Goal: Information Seeking & Learning: Learn about a topic

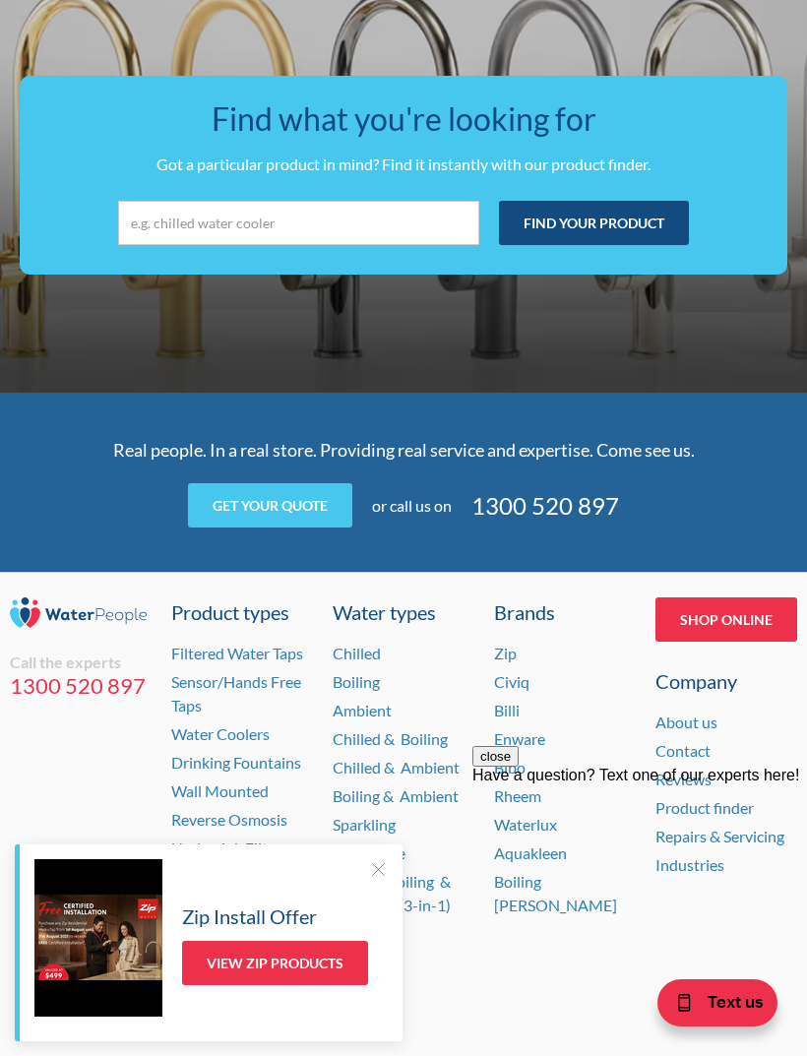
scroll to position [5377, 0]
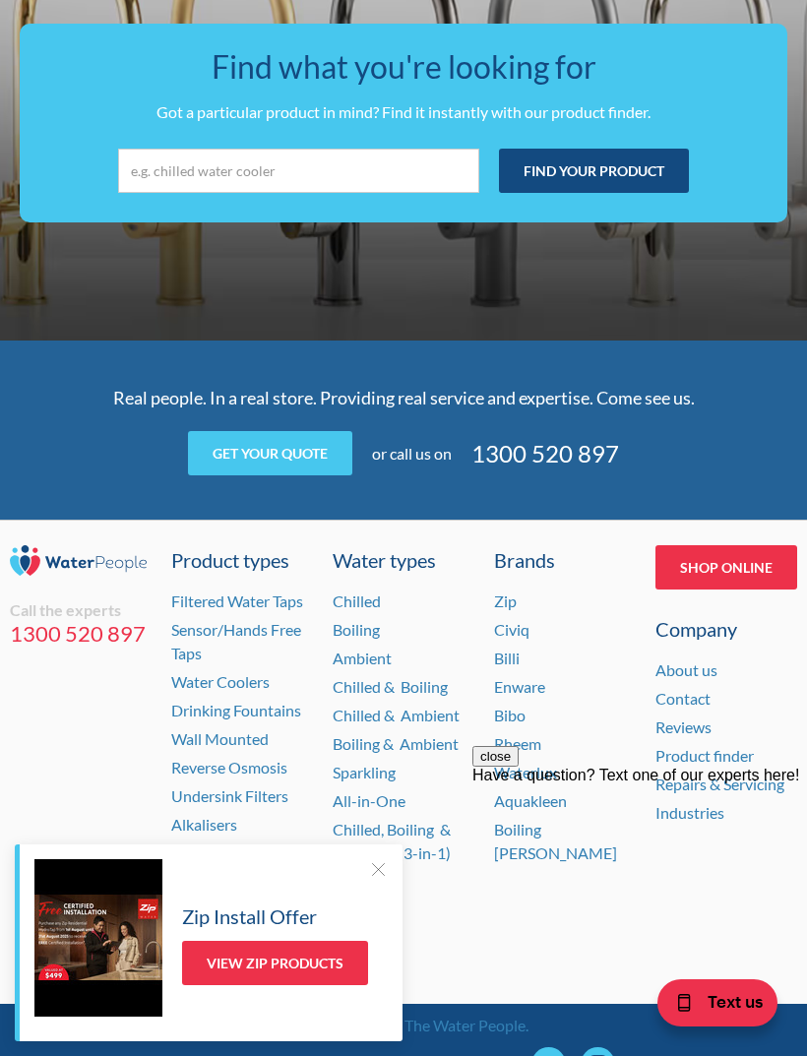
click at [431, 677] on link "Chilled & Boiling" at bounding box center [390, 686] width 115 height 19
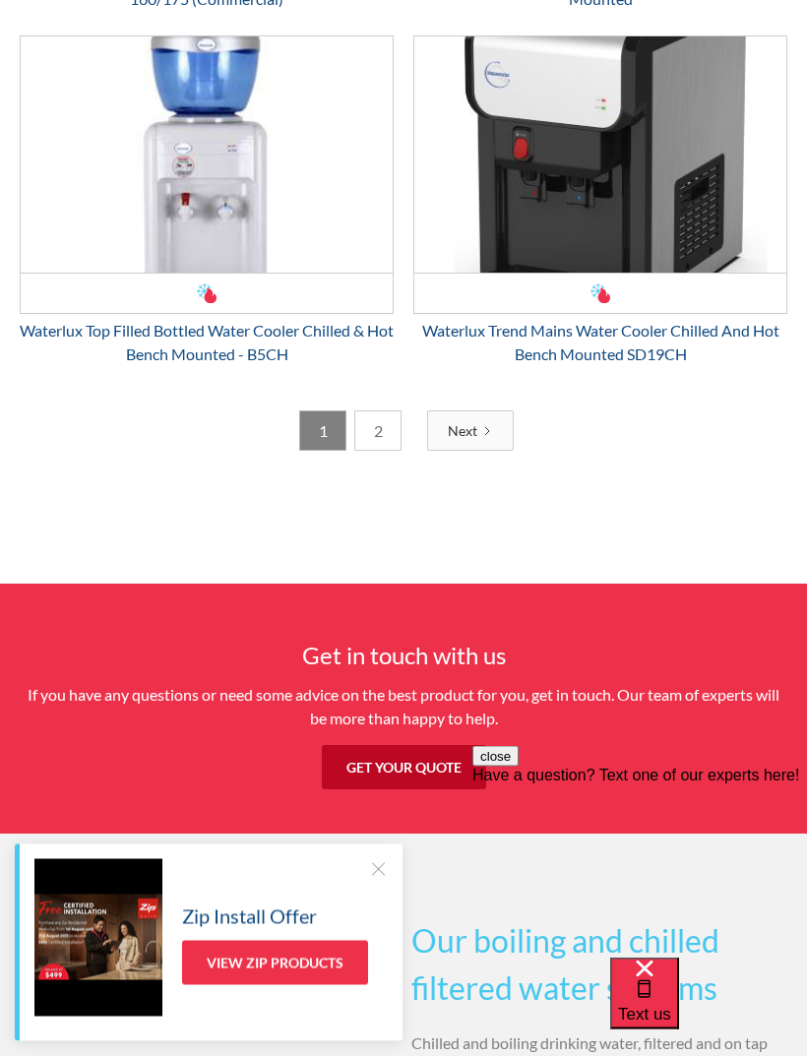
scroll to position [4399, 0]
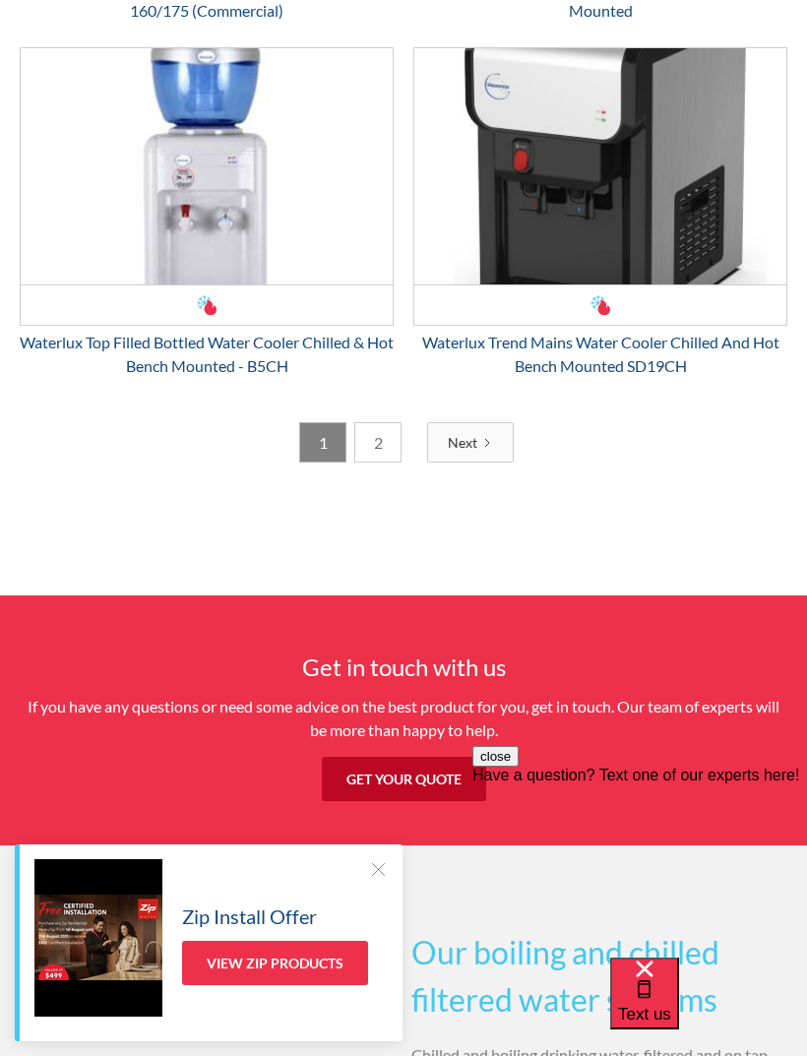
click at [384, 438] on link "2" at bounding box center [377, 442] width 47 height 40
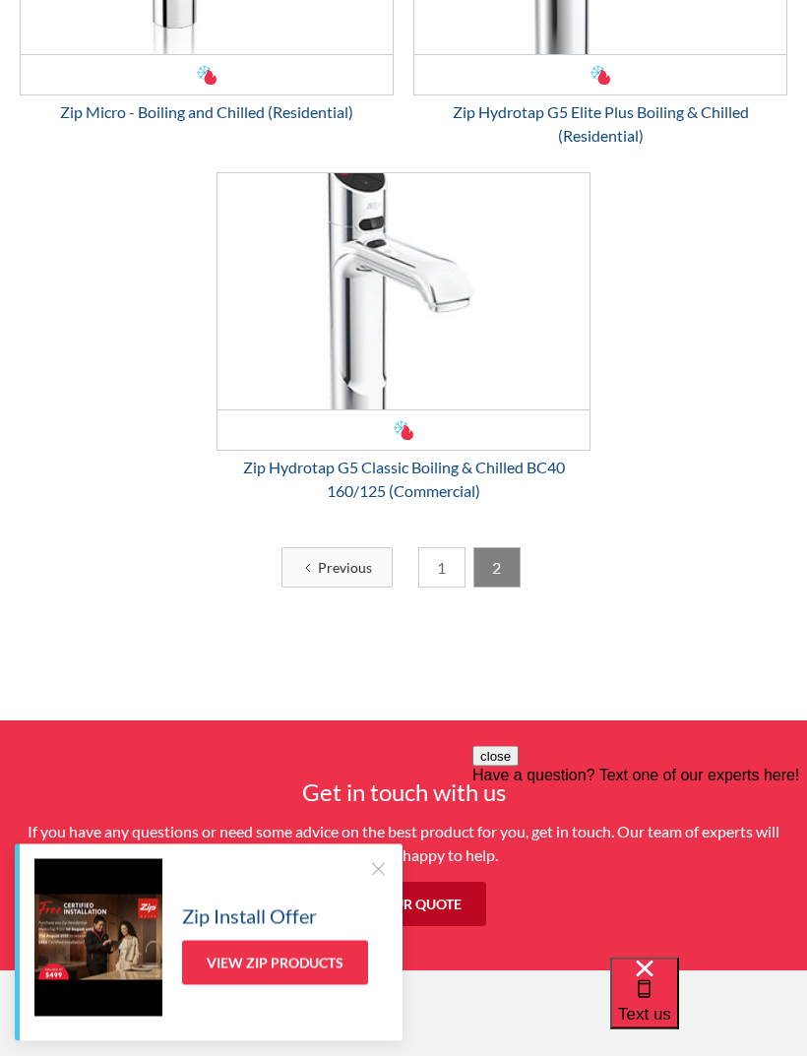
scroll to position [1344, 0]
click at [279, 985] on link "View Zip Products" at bounding box center [275, 963] width 186 height 44
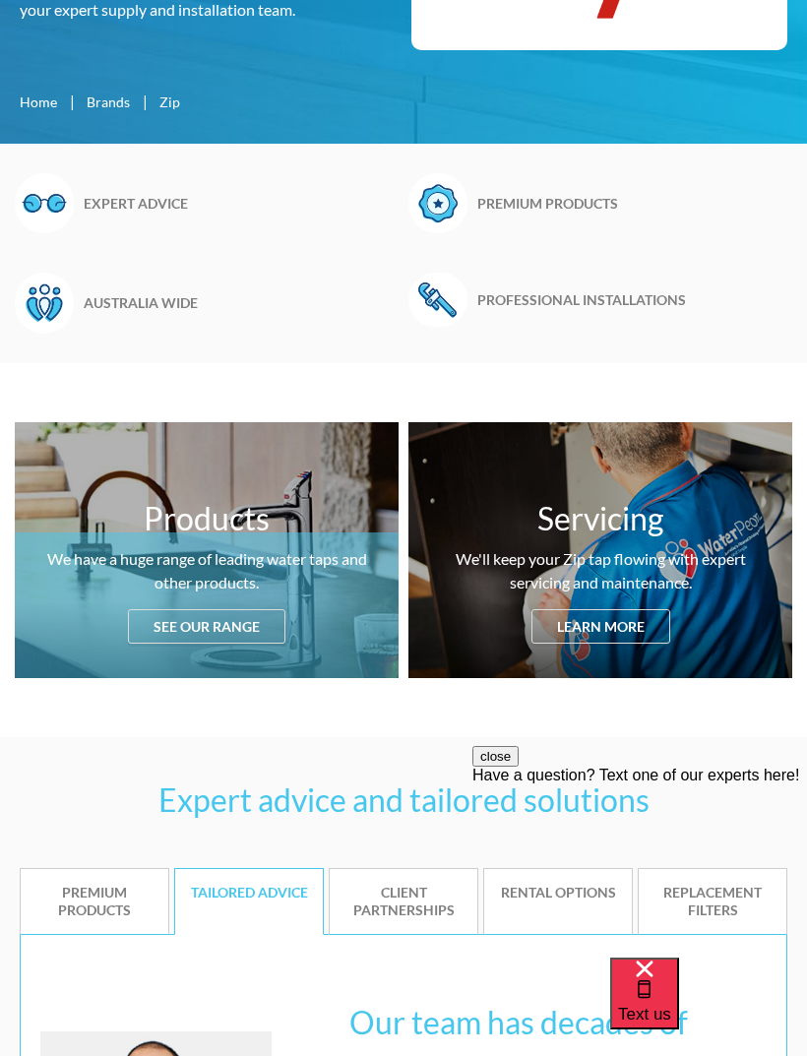
click at [219, 630] on div "Products We have a huge range of leading water taps and other products. See our…" at bounding box center [207, 550] width 384 height 256
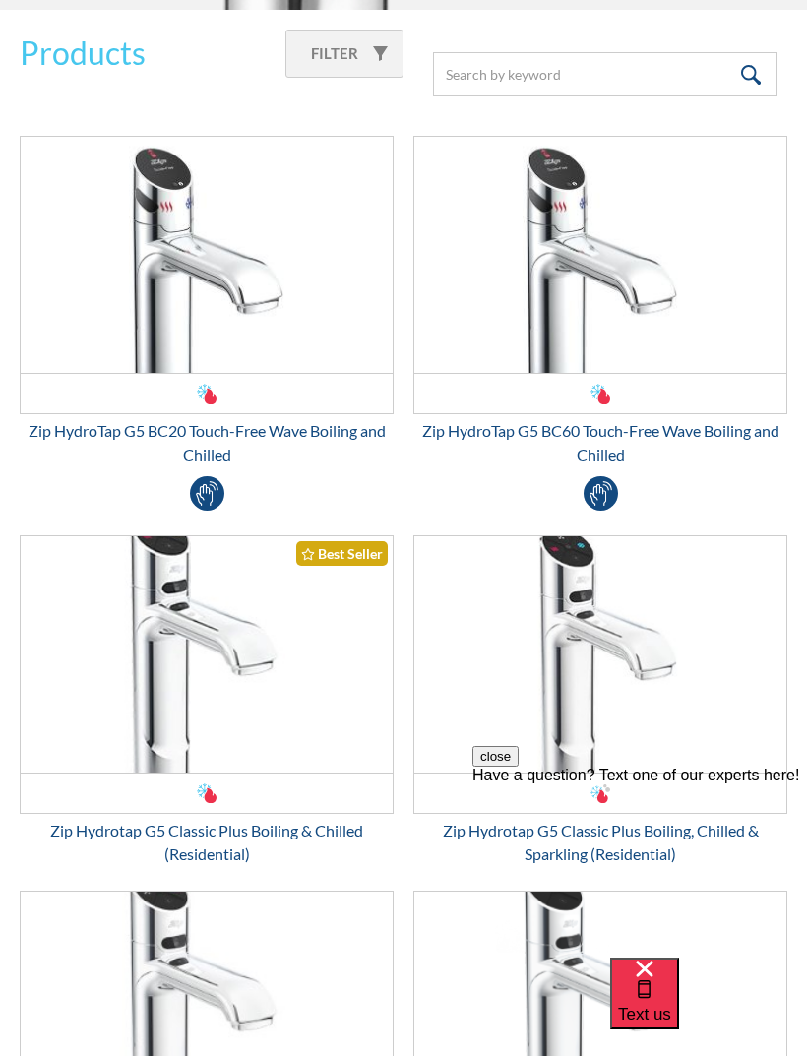
scroll to position [2900, 0]
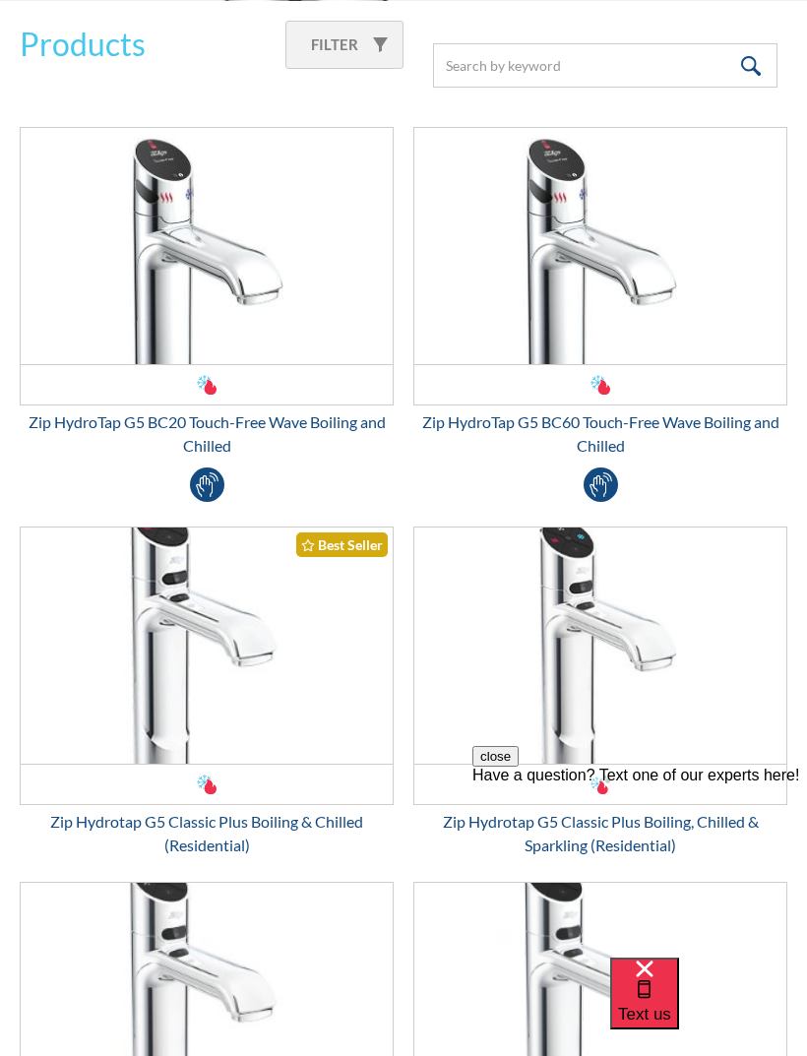
click at [732, 761] on img "Email Form 3" at bounding box center [600, 645] width 372 height 236
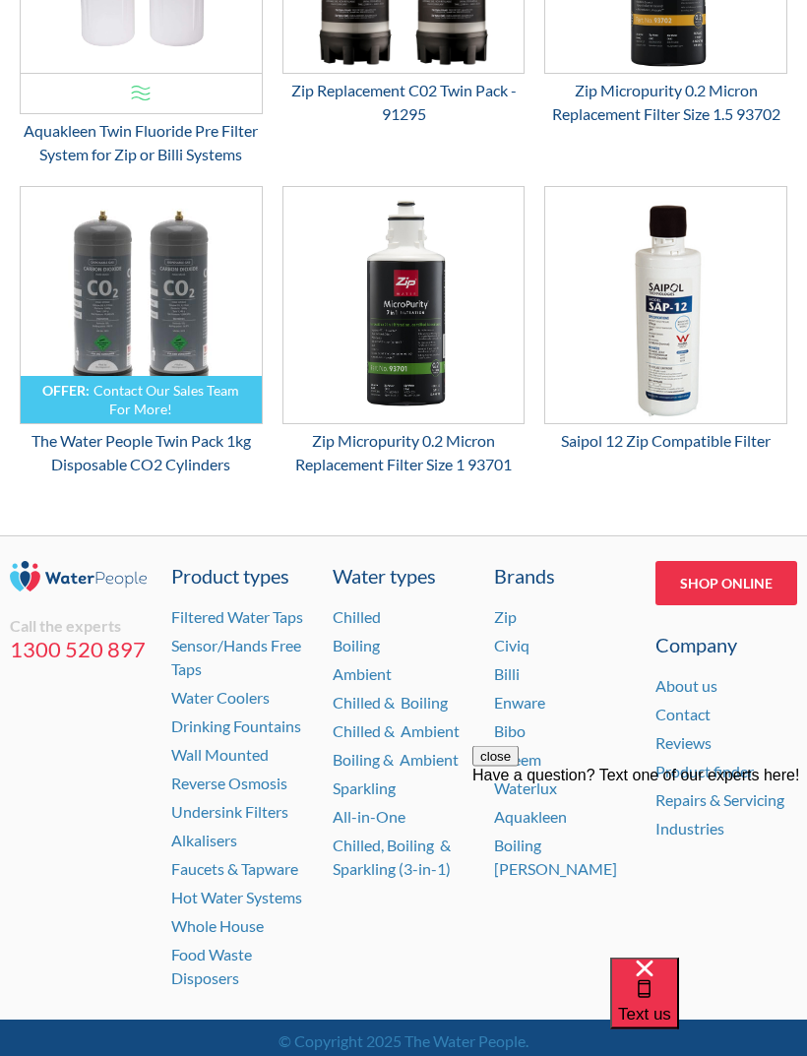
scroll to position [3343, 0]
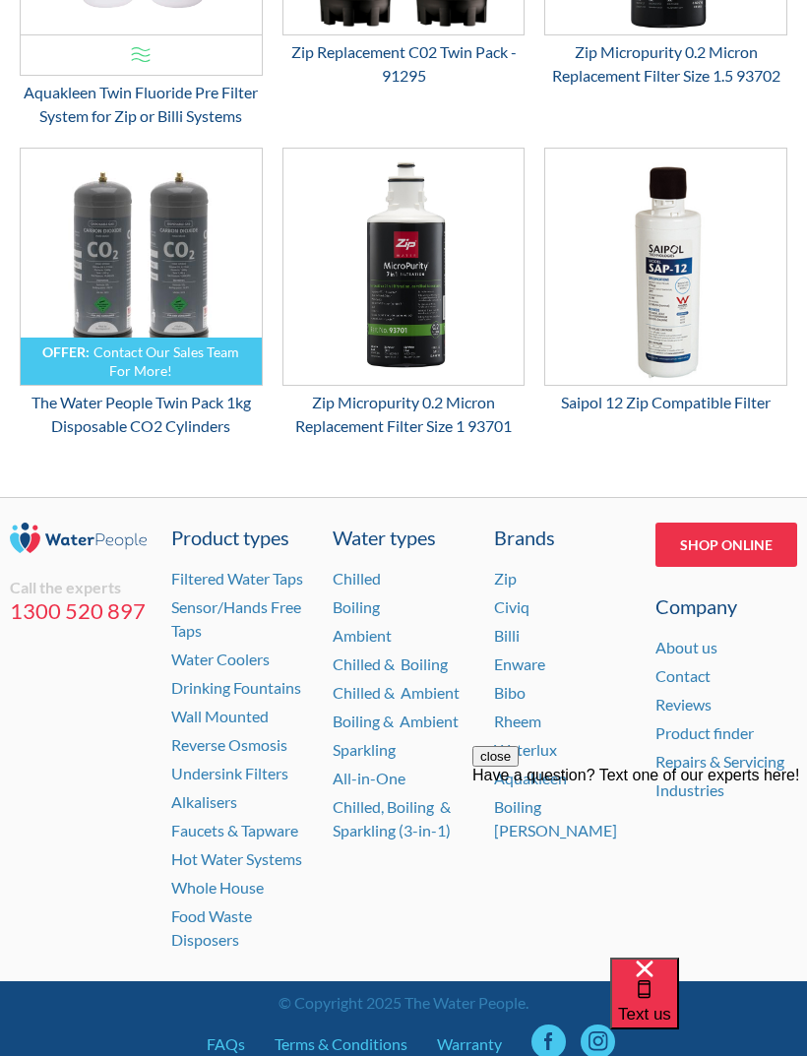
click at [280, 821] on link "Faucets & Tapware" at bounding box center [234, 830] width 127 height 19
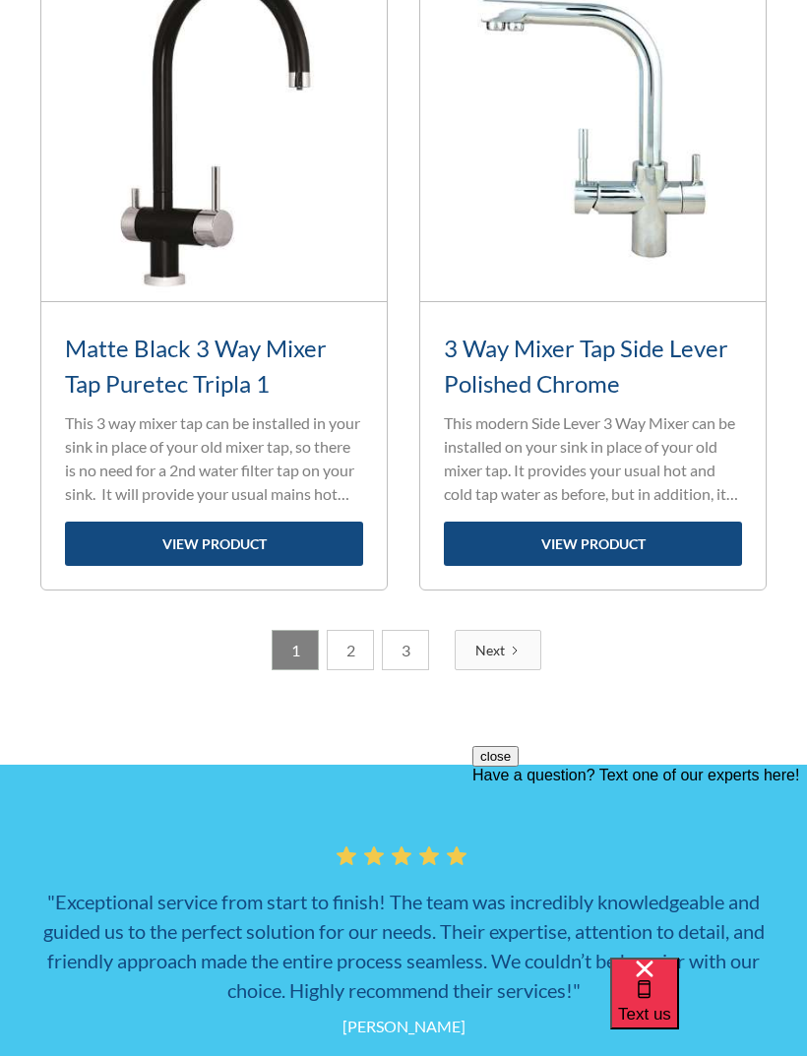
scroll to position [5598, 0]
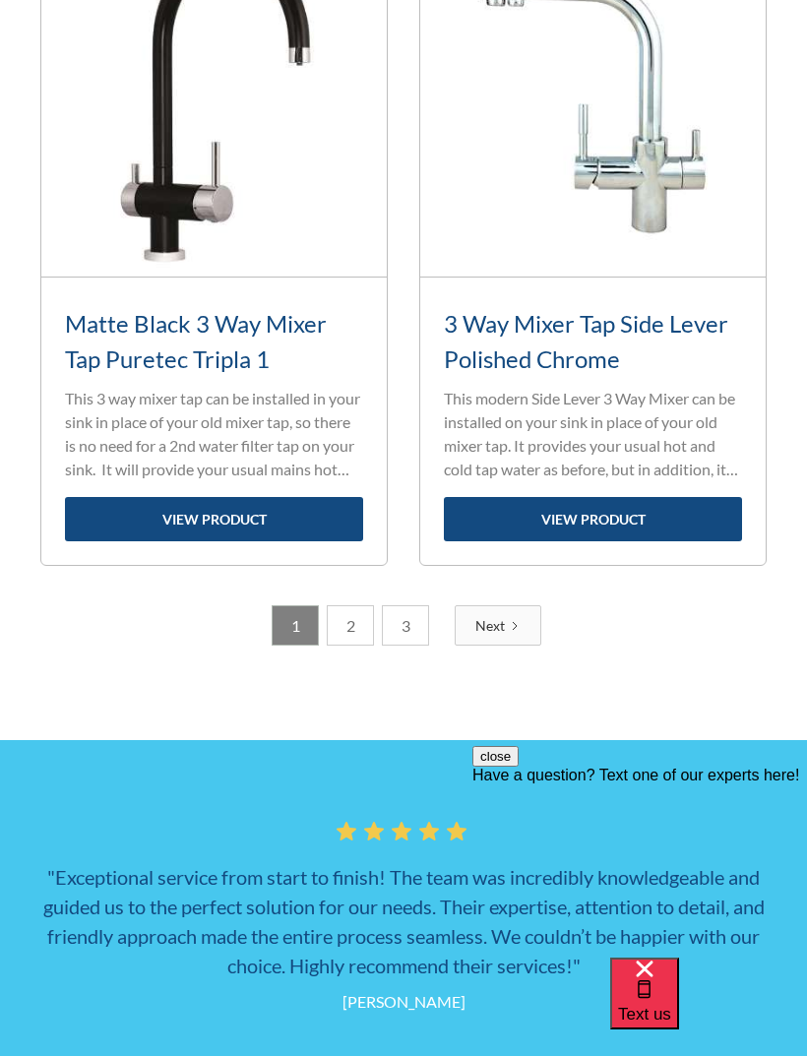
click at [357, 628] on link "2" at bounding box center [350, 625] width 47 height 40
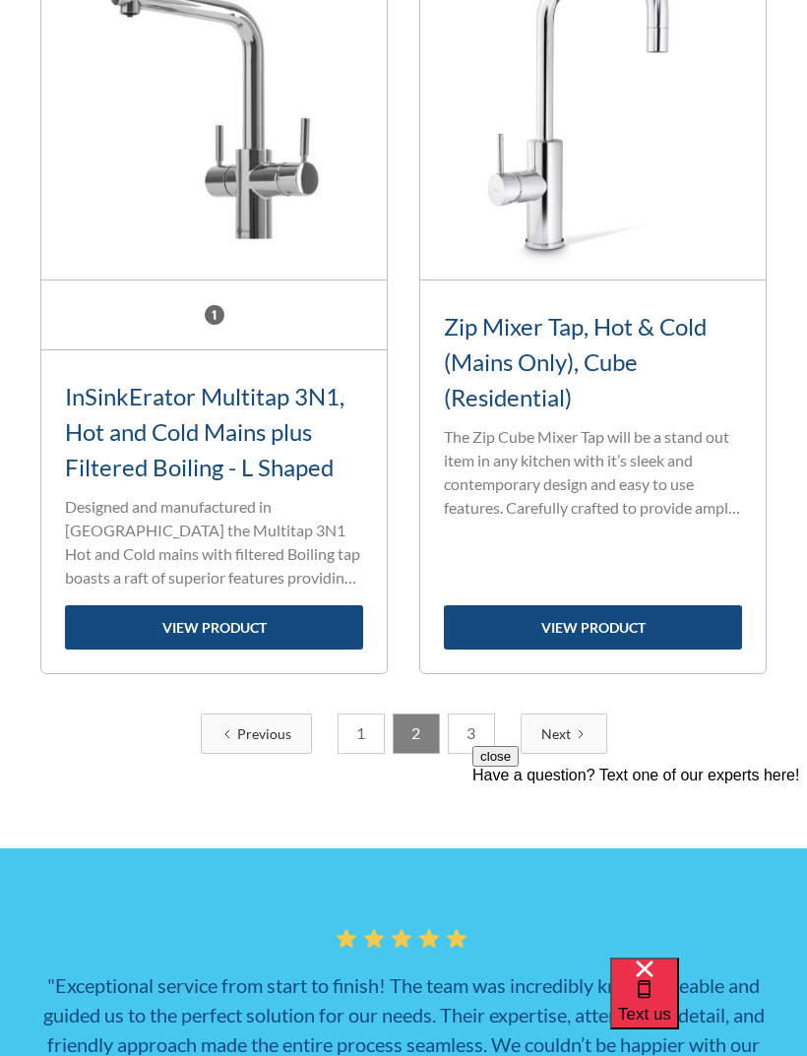
scroll to position [5925, 0]
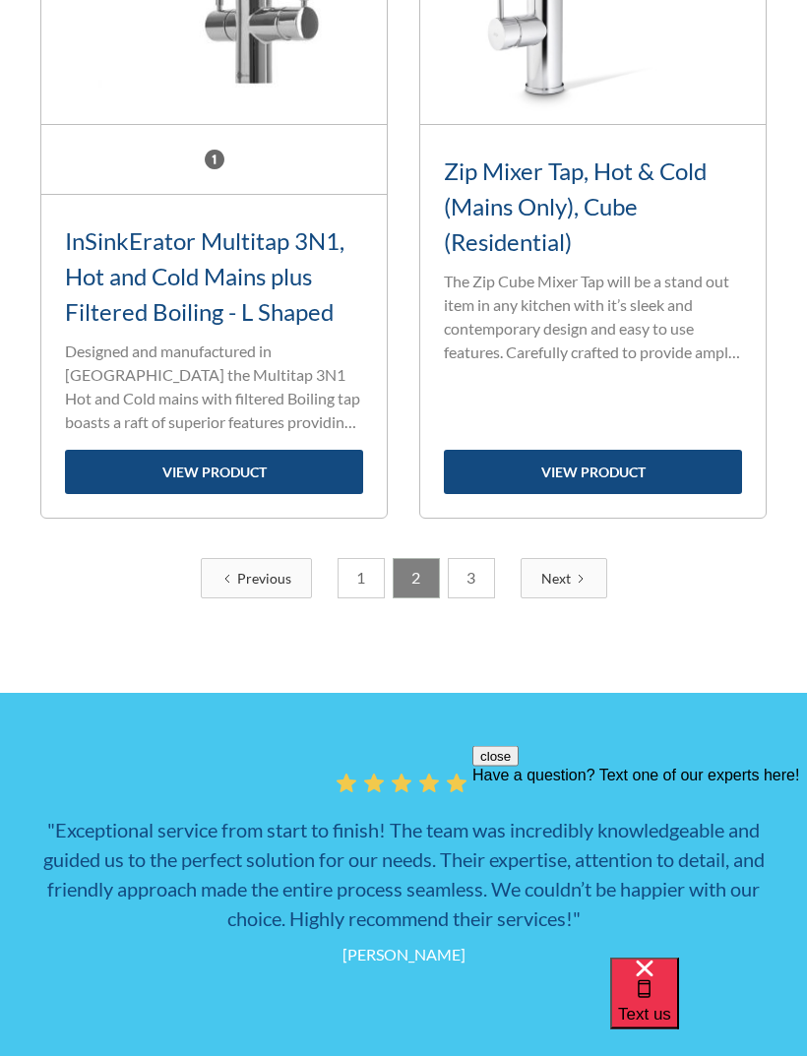
click at [474, 575] on link "3" at bounding box center [471, 579] width 47 height 40
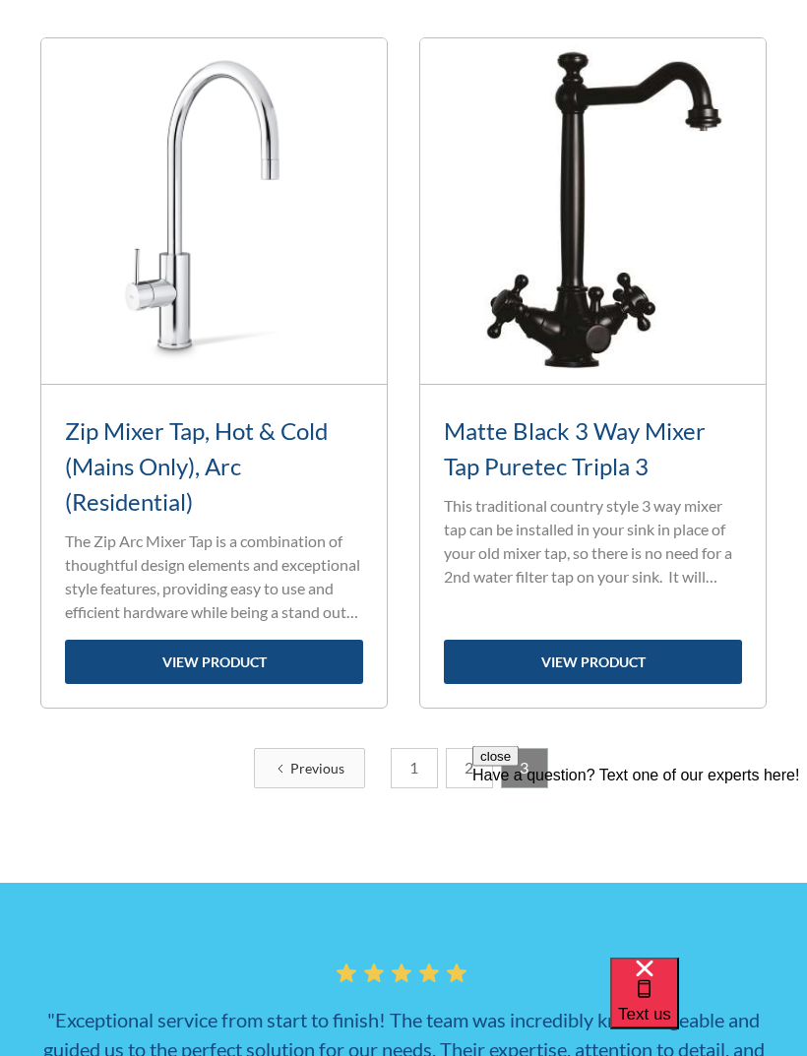
scroll to position [758, 0]
click at [240, 660] on link "view product" at bounding box center [214, 662] width 298 height 44
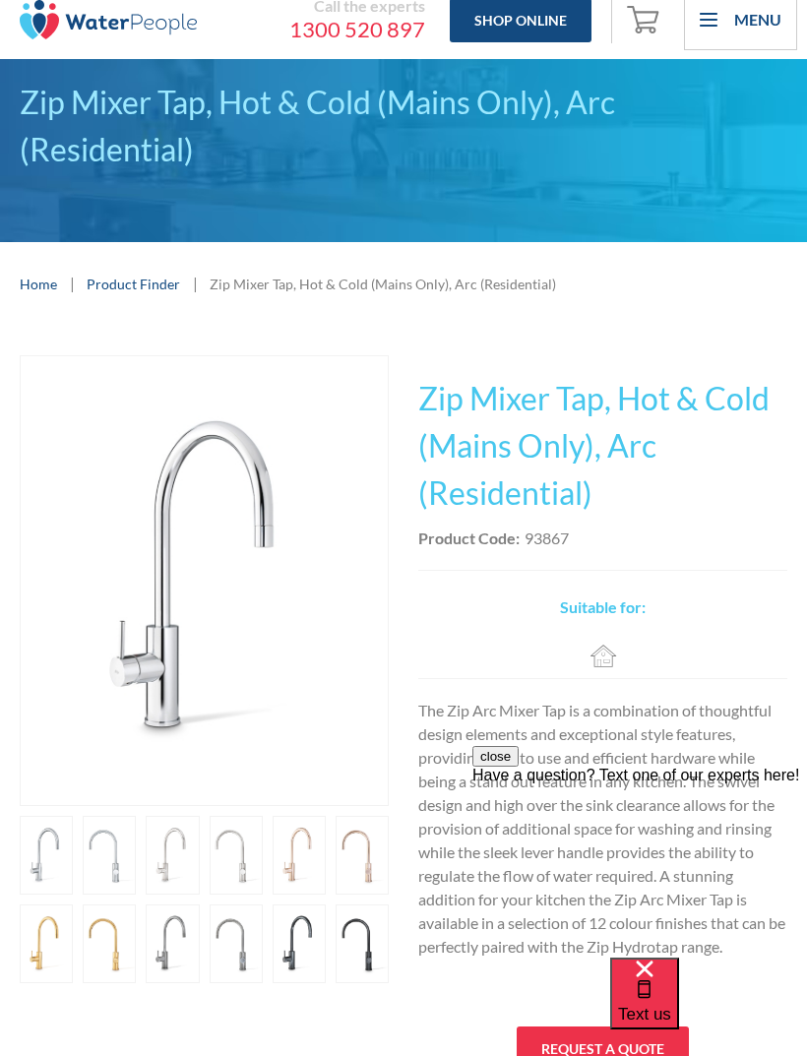
scroll to position [19, 0]
